Goal: Transaction & Acquisition: Book appointment/travel/reservation

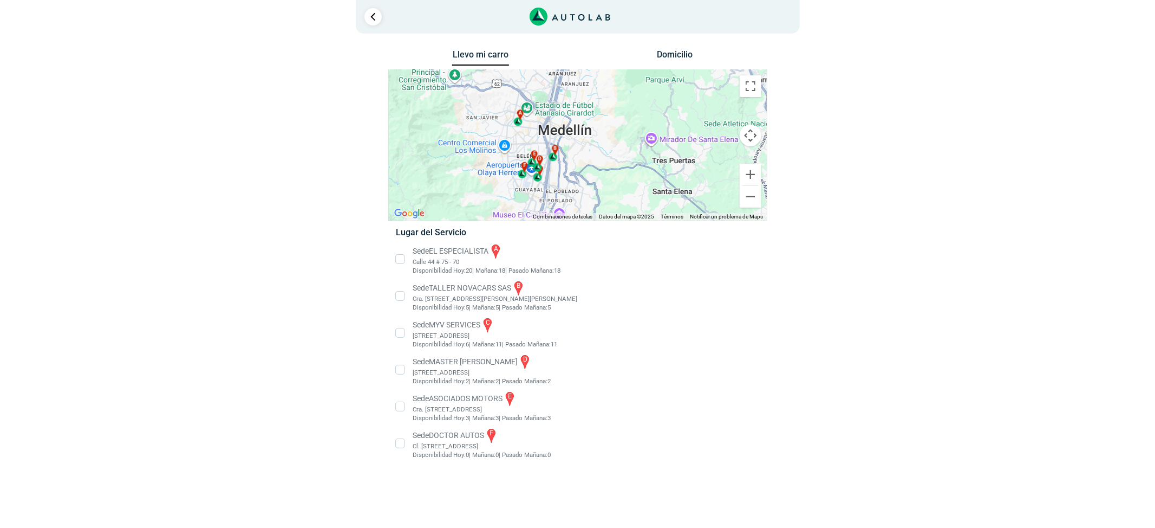
drag, startPoint x: 612, startPoint y: 108, endPoint x: 620, endPoint y: 170, distance: 61.7
click at [620, 170] on div "a b c d e f" at bounding box center [578, 145] width 378 height 151
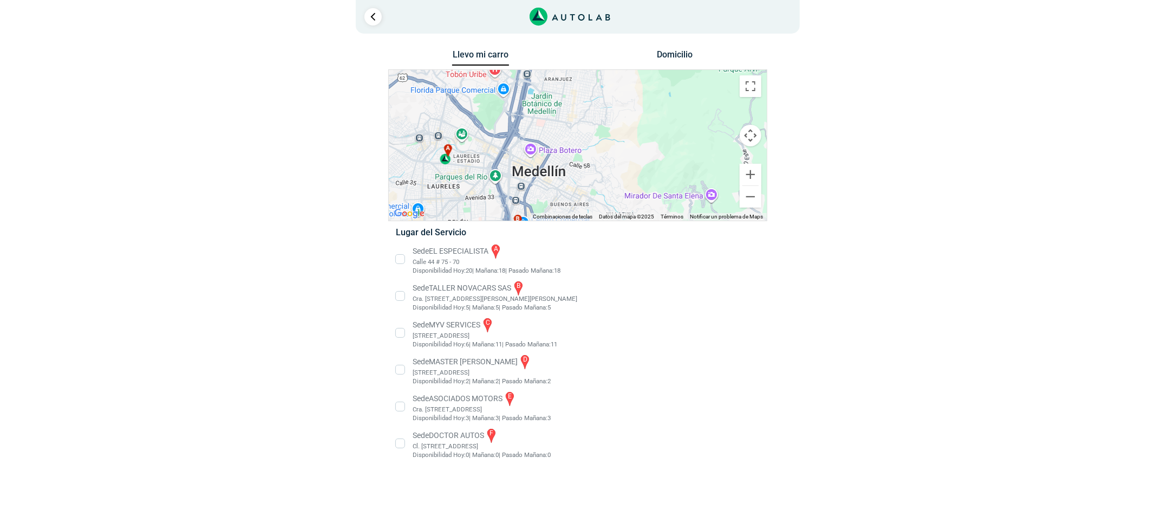
drag, startPoint x: 588, startPoint y: 113, endPoint x: 616, endPoint y: 205, distance: 95.6
click at [616, 205] on div "a b c d e f" at bounding box center [578, 145] width 378 height 151
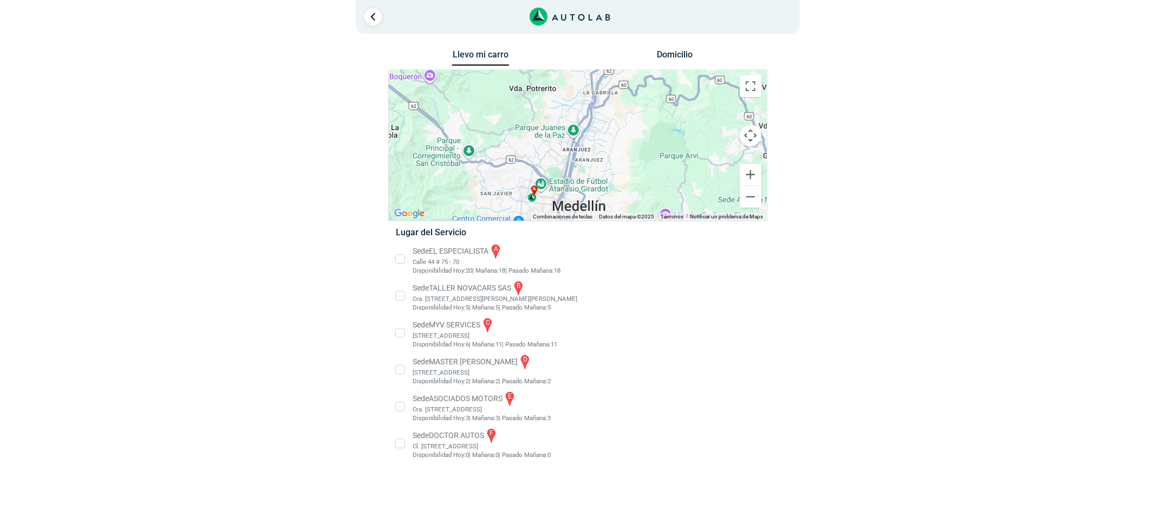
drag, startPoint x: 602, startPoint y: 126, endPoint x: 606, endPoint y: 172, distance: 46.2
click at [606, 172] on div "a b c d e f" at bounding box center [578, 145] width 378 height 151
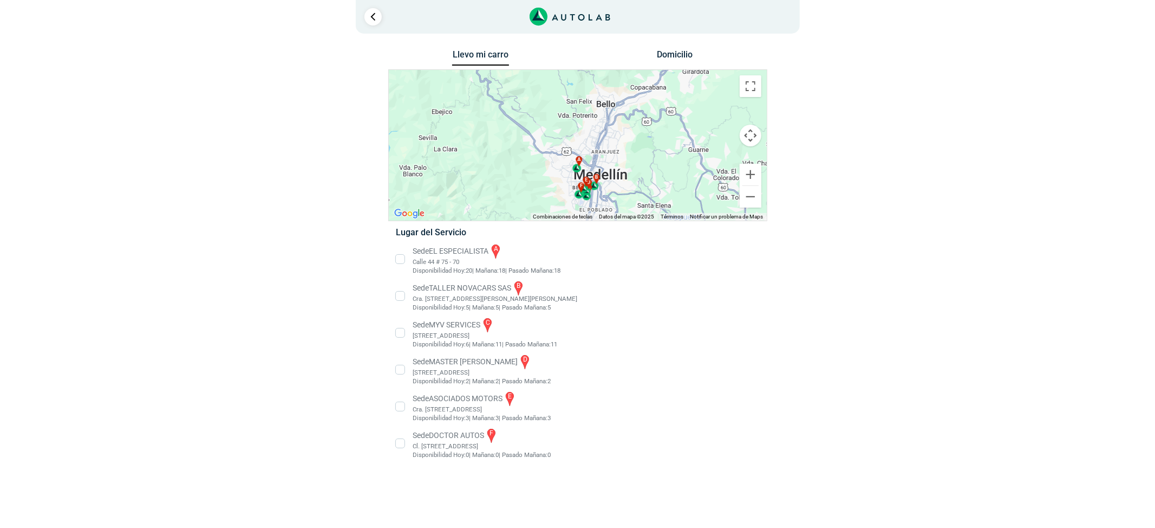
drag, startPoint x: 614, startPoint y: 161, endPoint x: 623, endPoint y: 149, distance: 14.3
click at [623, 149] on div "a b c d e f" at bounding box center [578, 145] width 378 height 151
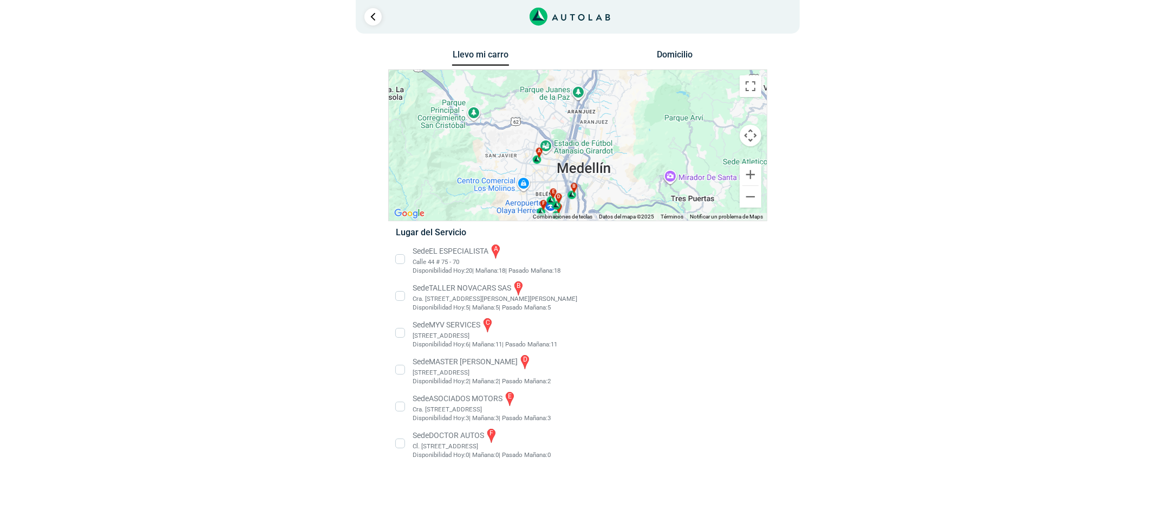
drag, startPoint x: 615, startPoint y: 155, endPoint x: 630, endPoint y: 120, distance: 38.3
click at [630, 120] on div "a b c d e f" at bounding box center [578, 145] width 378 height 151
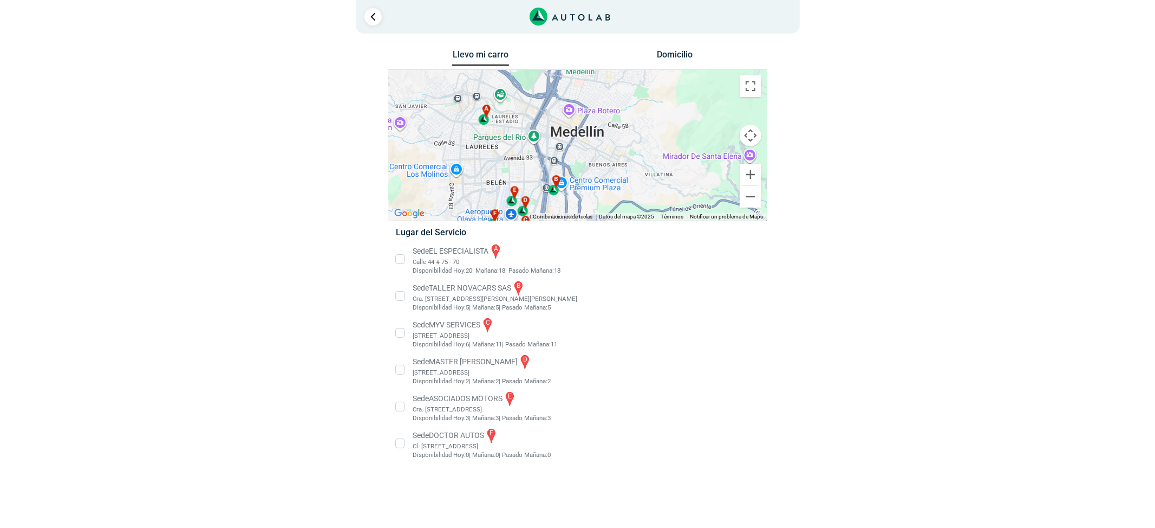
drag, startPoint x: 603, startPoint y: 188, endPoint x: 627, endPoint y: 143, distance: 51.4
click at [627, 143] on div "a b c d e f" at bounding box center [578, 145] width 378 height 151
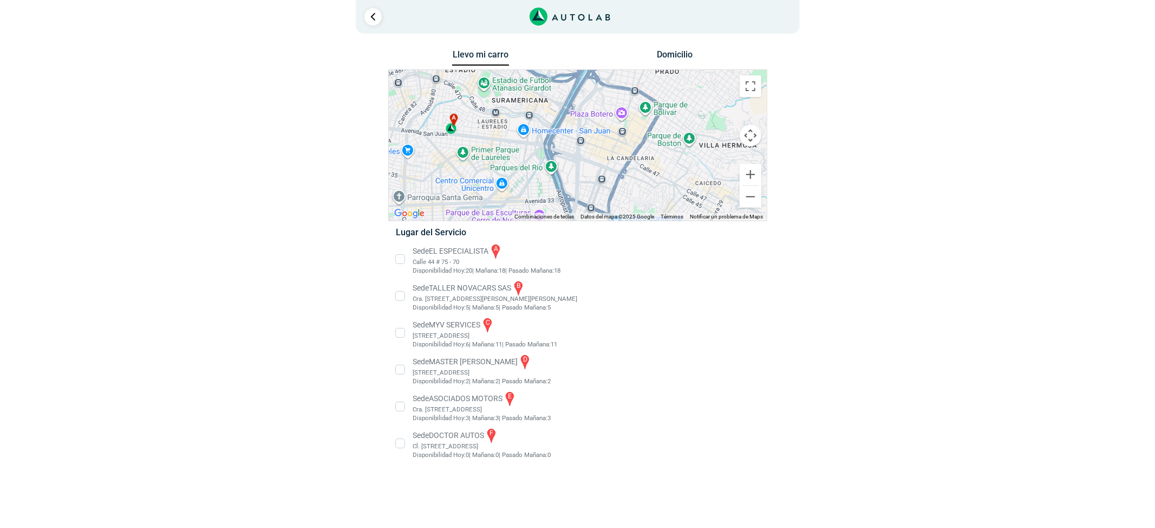
drag, startPoint x: 444, startPoint y: 128, endPoint x: 525, endPoint y: 173, distance: 93.1
click at [525, 173] on div "a b c d e f" at bounding box center [578, 145] width 378 height 151
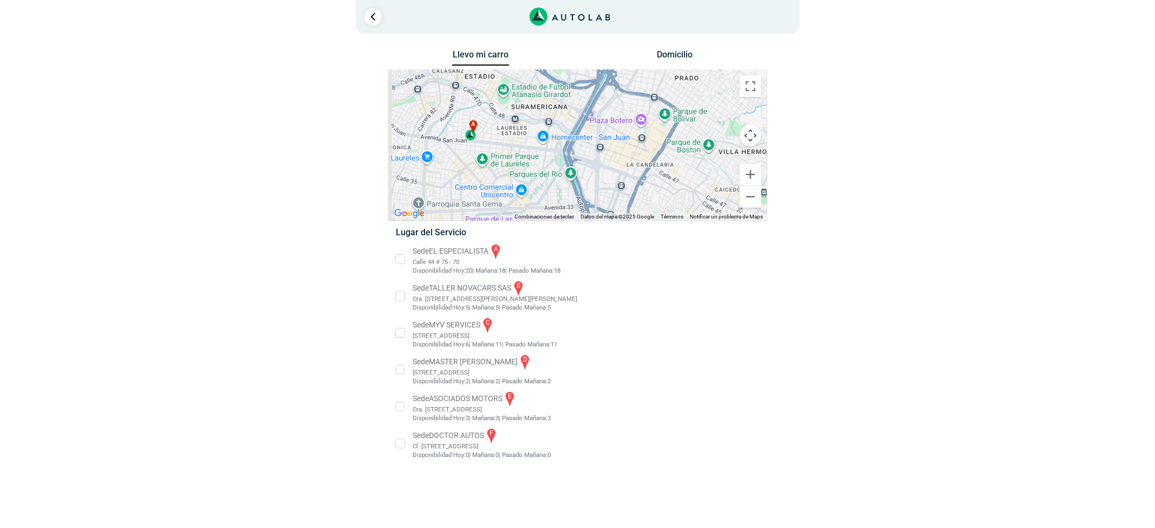
drag, startPoint x: 487, startPoint y: 139, endPoint x: 534, endPoint y: 151, distance: 47.6
click at [534, 151] on div "a b c d e f" at bounding box center [578, 145] width 378 height 151
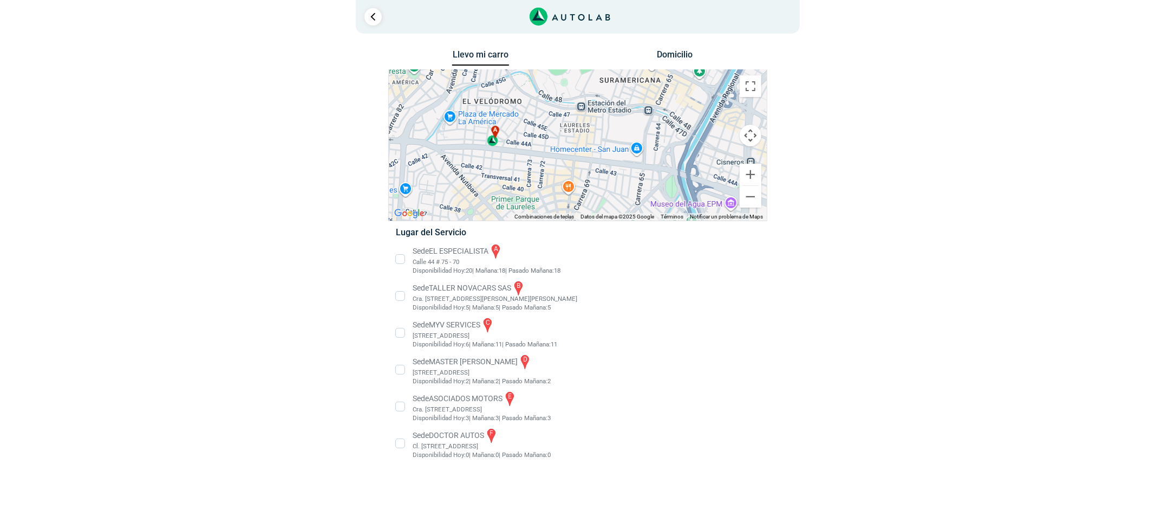
drag, startPoint x: 522, startPoint y: 161, endPoint x: 542, endPoint y: 161, distance: 19.5
click at [542, 161] on div "a b c d e f" at bounding box center [578, 145] width 378 height 151
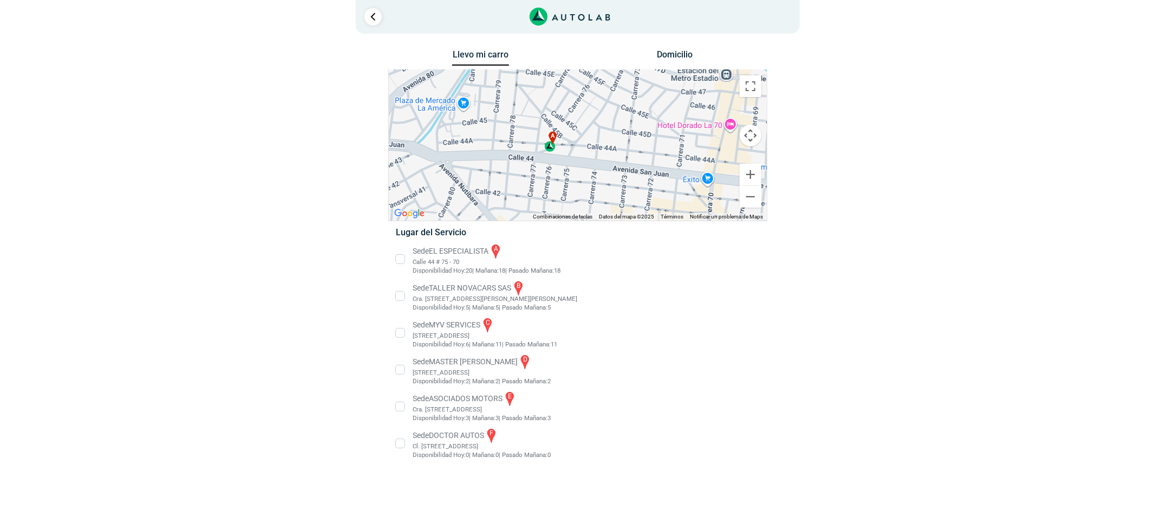
drag, startPoint x: 520, startPoint y: 156, endPoint x: 581, endPoint y: 181, distance: 66.1
click at [581, 181] on div "a b c d e f" at bounding box center [578, 145] width 378 height 151
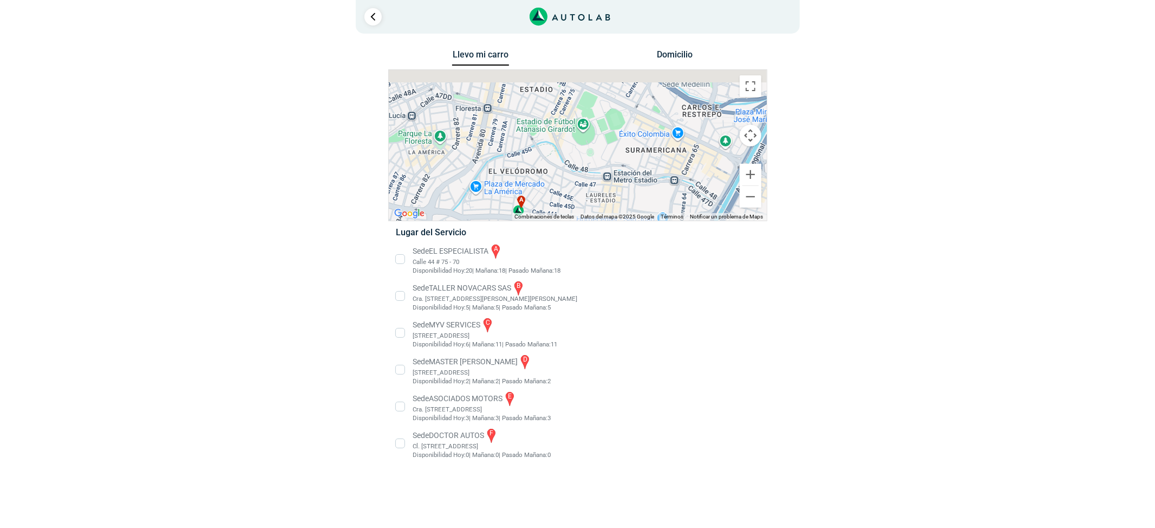
drag, startPoint x: 636, startPoint y: 94, endPoint x: 568, endPoint y: 162, distance: 96.1
click at [568, 162] on div "a b c d e f" at bounding box center [578, 145] width 378 height 151
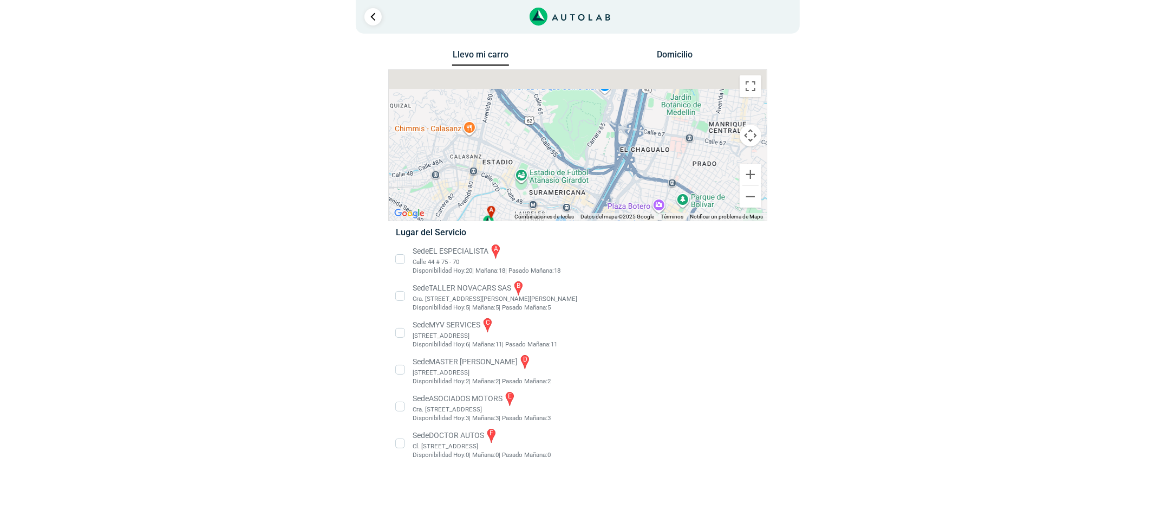
drag, startPoint x: 650, startPoint y: 102, endPoint x: 573, endPoint y: 155, distance: 93.1
click at [573, 155] on div "a b c d e f" at bounding box center [578, 145] width 378 height 151
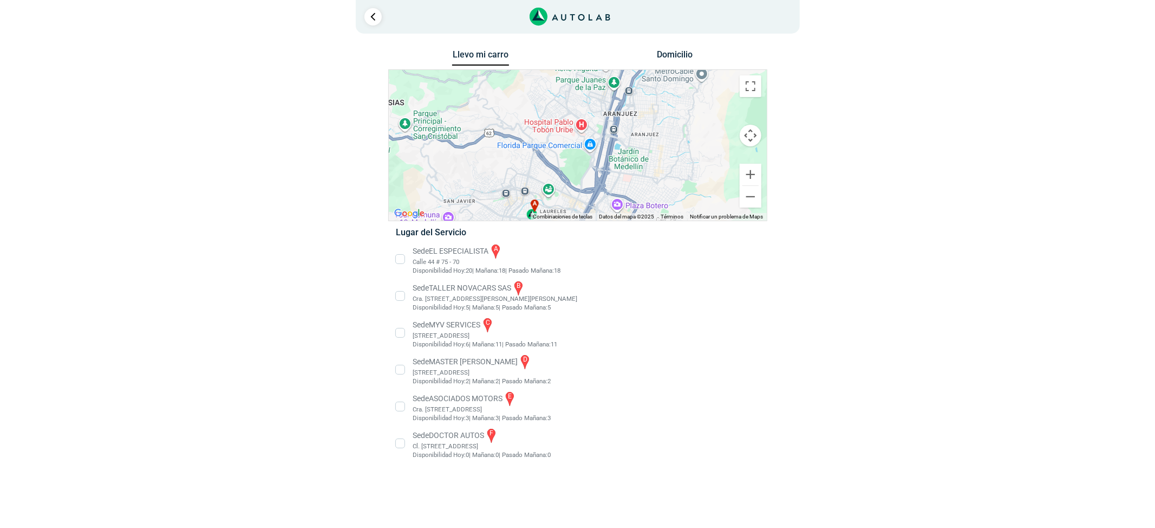
drag, startPoint x: 547, startPoint y: 143, endPoint x: 559, endPoint y: 159, distance: 19.7
click at [559, 159] on div "a b c d e f" at bounding box center [578, 145] width 378 height 151
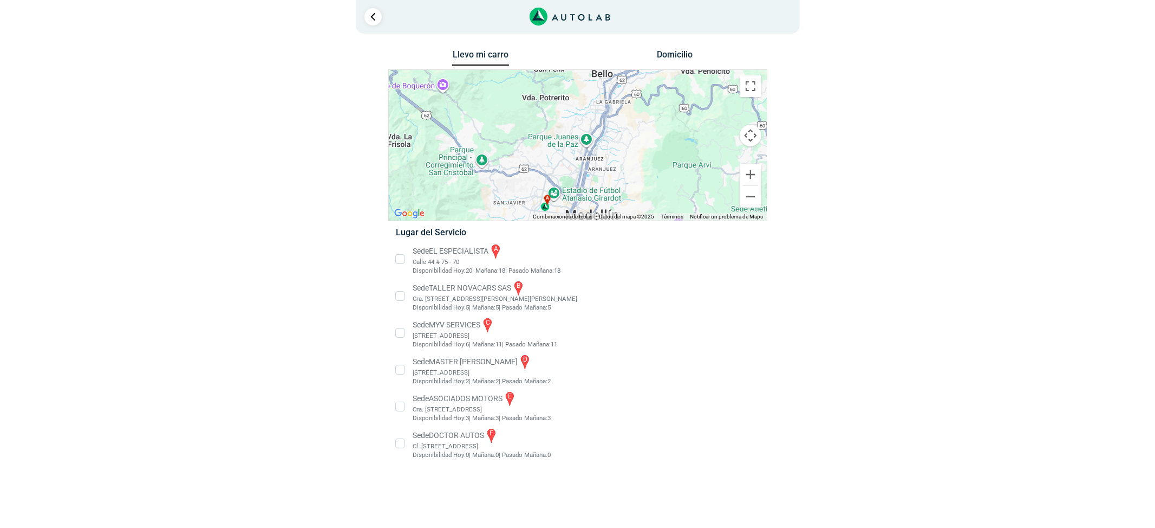
drag, startPoint x: 625, startPoint y: 147, endPoint x: 625, endPoint y: 171, distance: 23.8
click at [625, 171] on div "a b c d e f" at bounding box center [578, 145] width 378 height 151
click at [434, 256] on li "Sede EL ESPECIALISTA a Calle 44 # 75 - 70 Disponibilidad Hoy: 20 | Mañana: 18 18" at bounding box center [578, 259] width 380 height 32
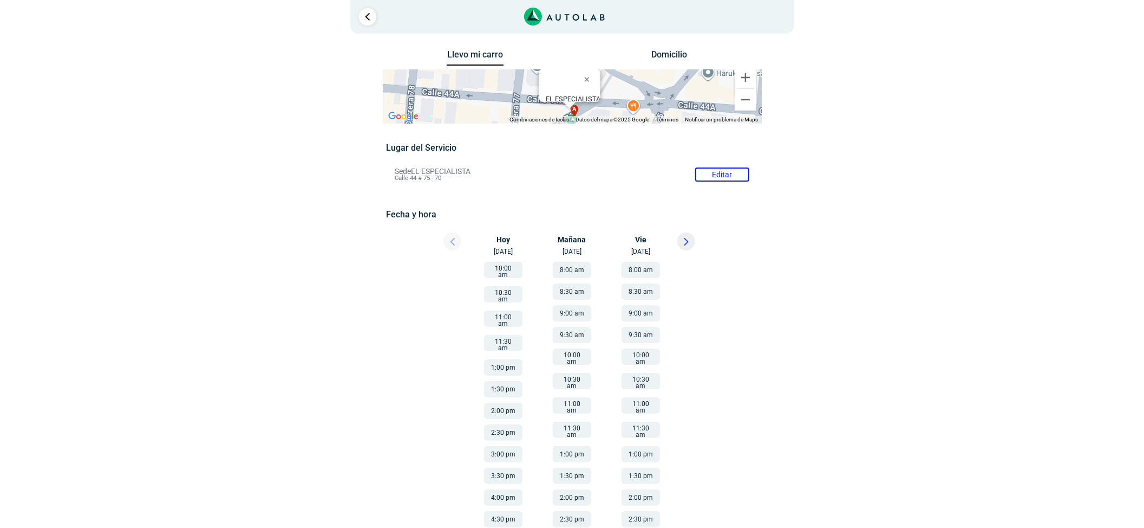
click at [692, 247] on button at bounding box center [687, 241] width 18 height 18
click at [457, 237] on button at bounding box center [453, 241] width 18 height 18
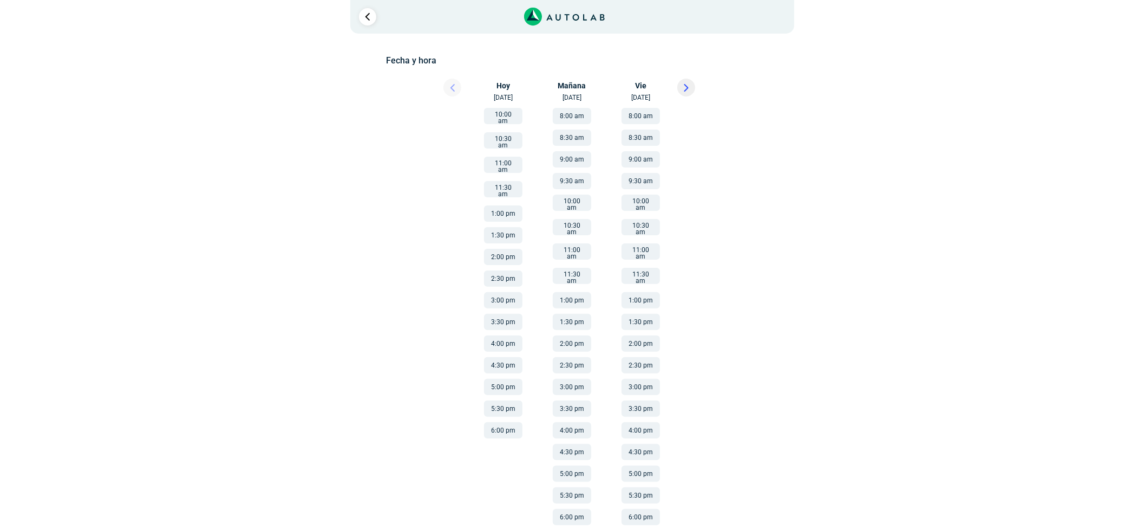
scroll to position [154, 0]
click at [499, 206] on button "1:00 pm" at bounding box center [503, 213] width 38 height 16
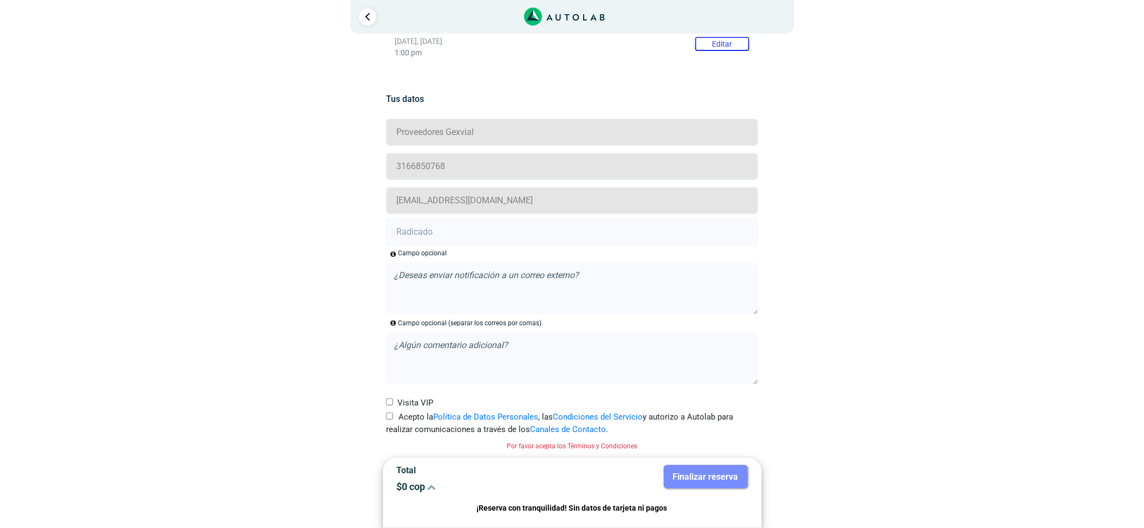
click at [391, 418] on input "Acepto la Política de Datos Personales , las Condiciones del Servicio y autoriz…" at bounding box center [389, 415] width 7 height 7
checkbox input "true"
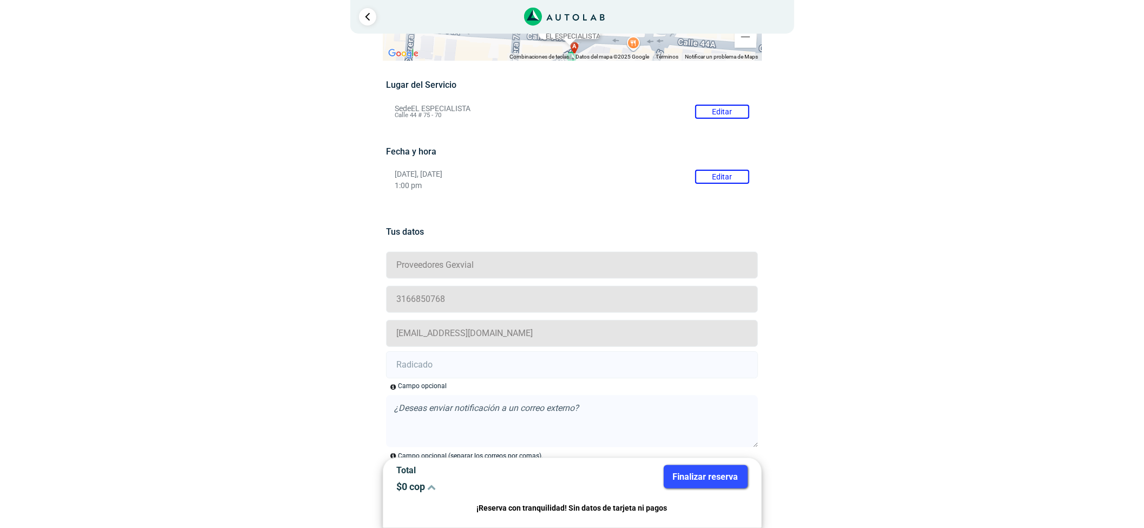
scroll to position [144, 0]
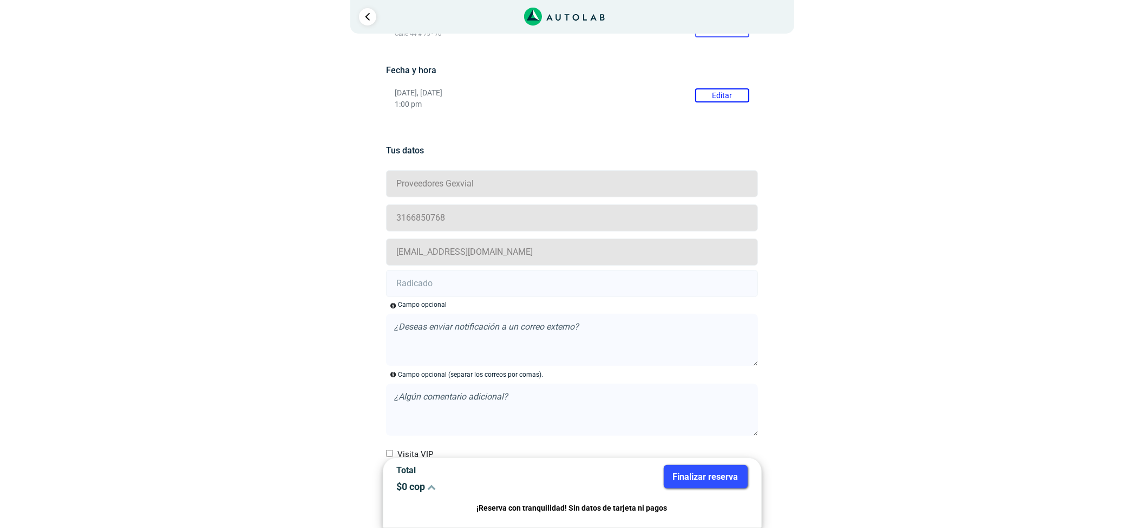
click at [460, 276] on input "text" at bounding box center [572, 283] width 372 height 27
paste input "21008282"
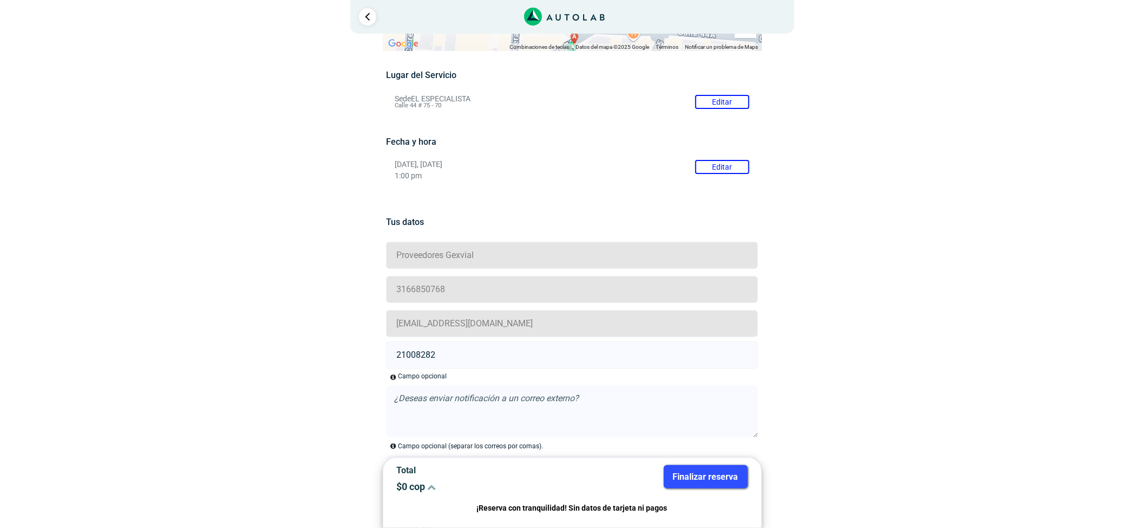
scroll to position [0, 0]
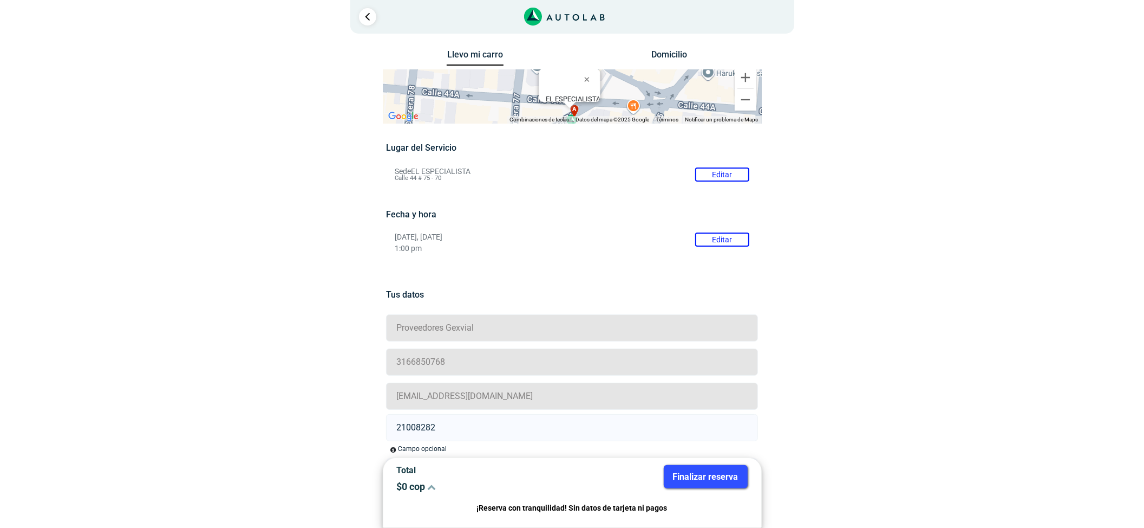
type input "21008282"
click at [700, 471] on button "Finalizar reserva" at bounding box center [706, 476] width 84 height 23
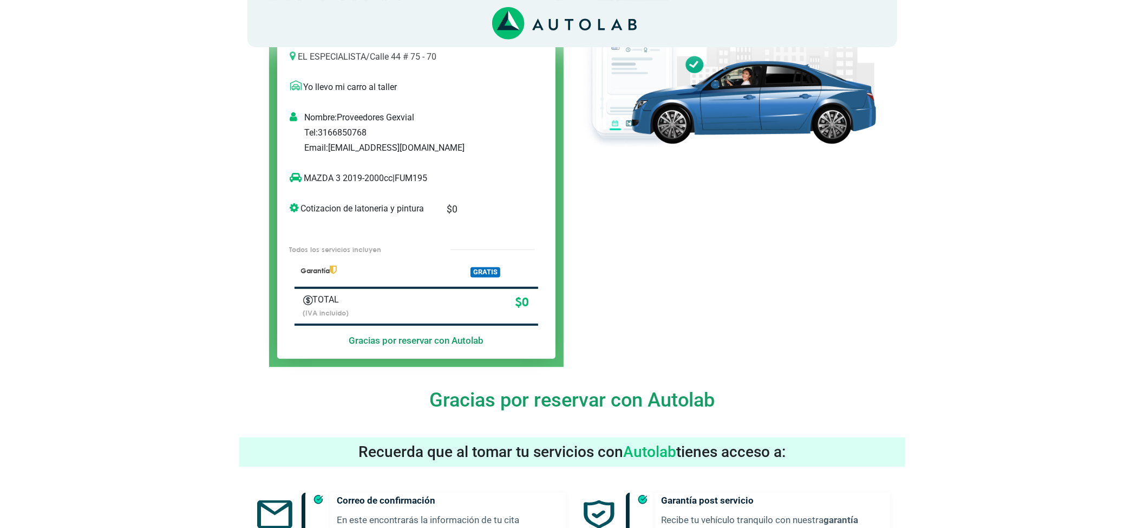
scroll to position [72, 0]
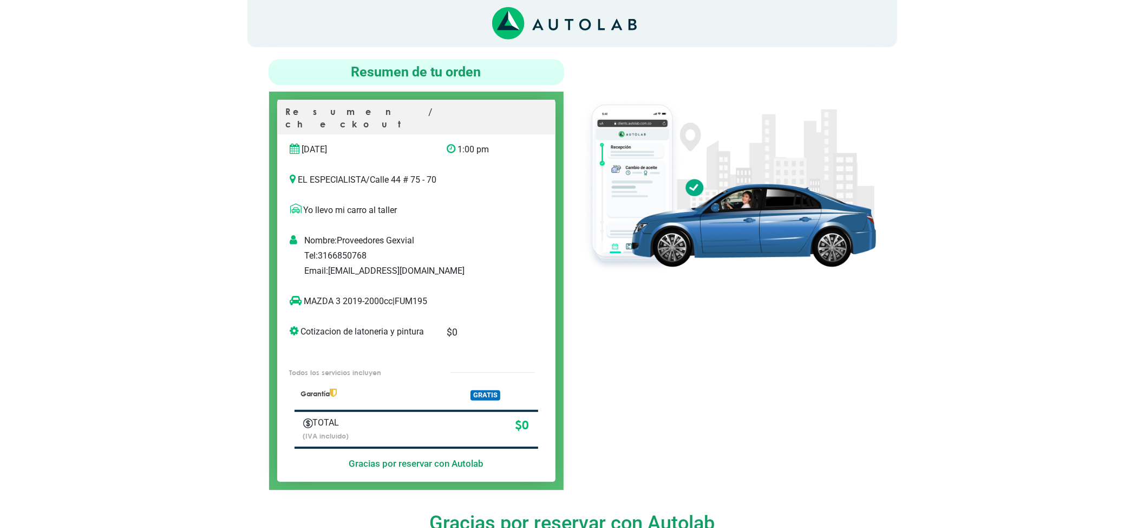
click at [424, 295] on p "MAZDA 3 2019-2000cc | FUM195" at bounding box center [405, 301] width 230 height 13
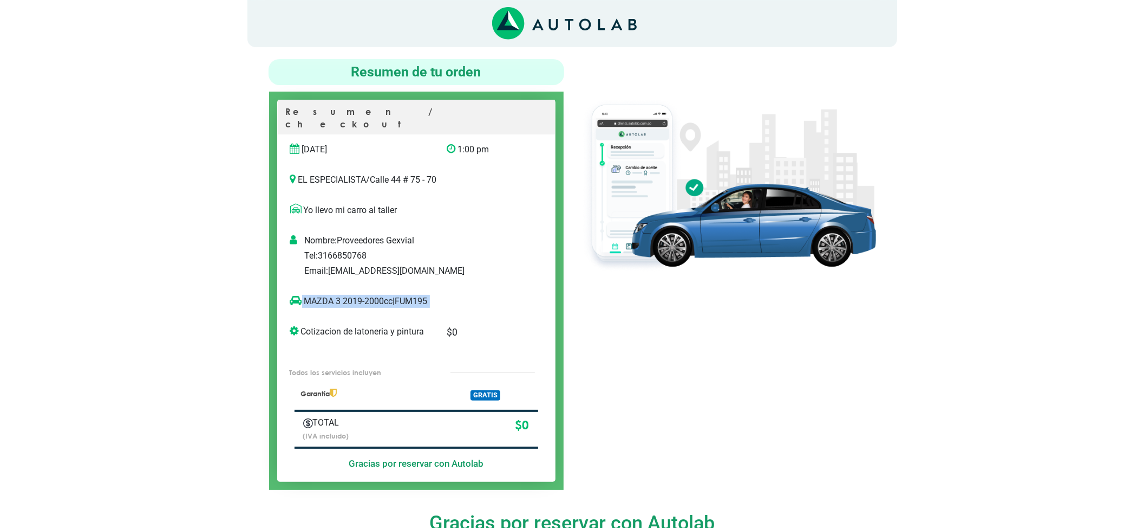
click at [424, 295] on p "MAZDA 3 2019-2000cc | FUM195" at bounding box center [405, 301] width 230 height 13
click at [426, 302] on div "MAZDA 3 2019-2000cc | FUM195" at bounding box center [405, 306] width 246 height 22
click at [419, 286] on div "MAZDA 3 2019-2000cc | FUM195" at bounding box center [416, 301] width 277 height 30
click at [419, 295] on p "MAZDA 3 2019-2000cc | FUM195" at bounding box center [405, 301] width 230 height 13
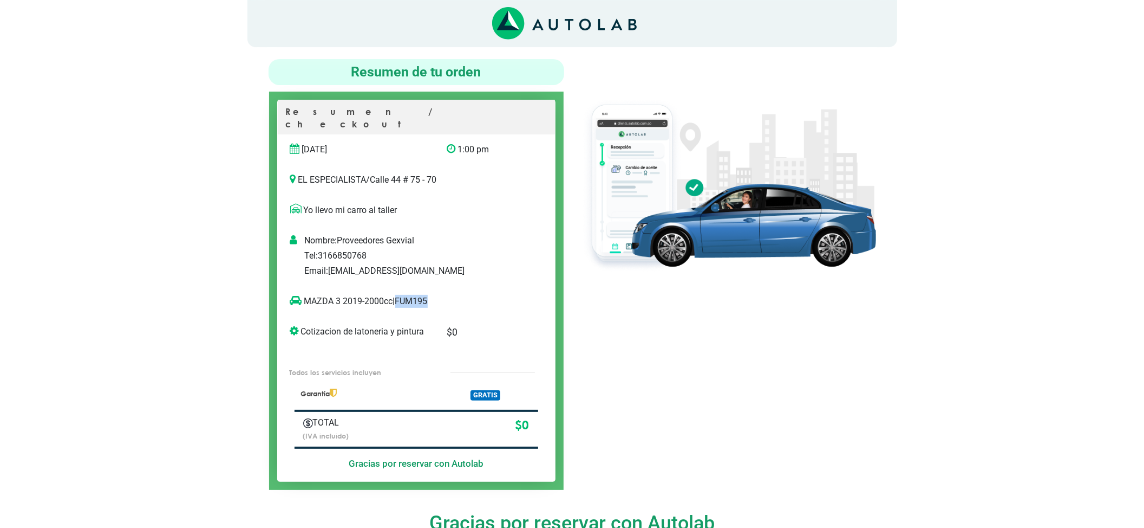
copy p "FUM195"
